Goal: Task Accomplishment & Management: Use online tool/utility

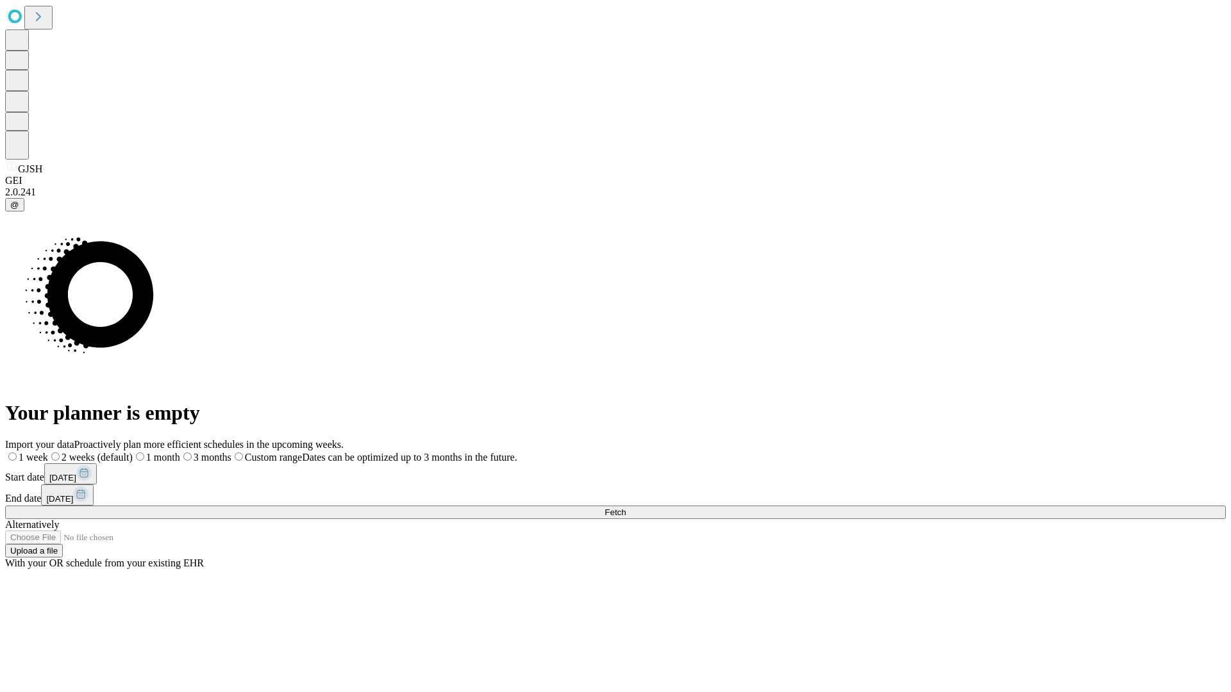
click at [626, 508] on span "Fetch" at bounding box center [614, 513] width 21 height 10
